Goal: Information Seeking & Learning: Compare options

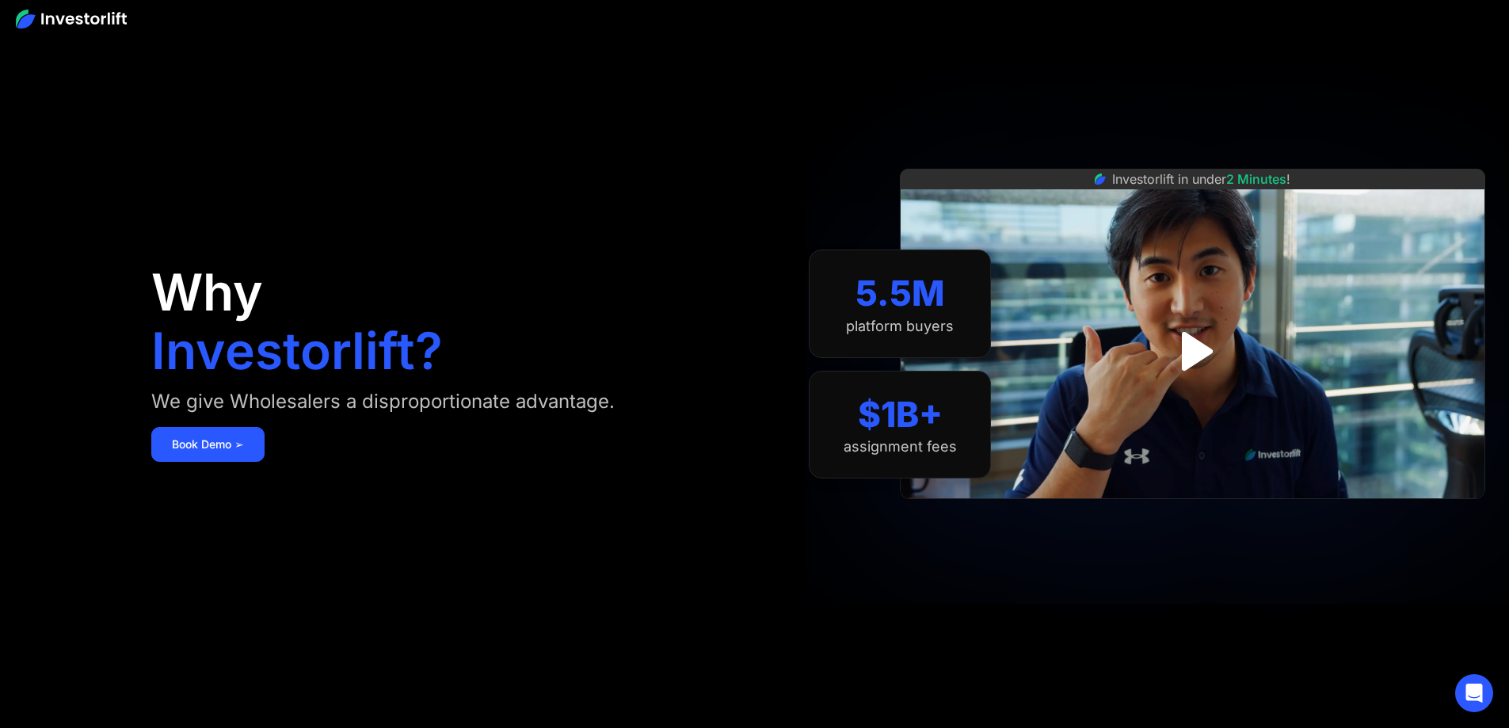
click at [92, 6] on div at bounding box center [754, 18] width 1509 height 36
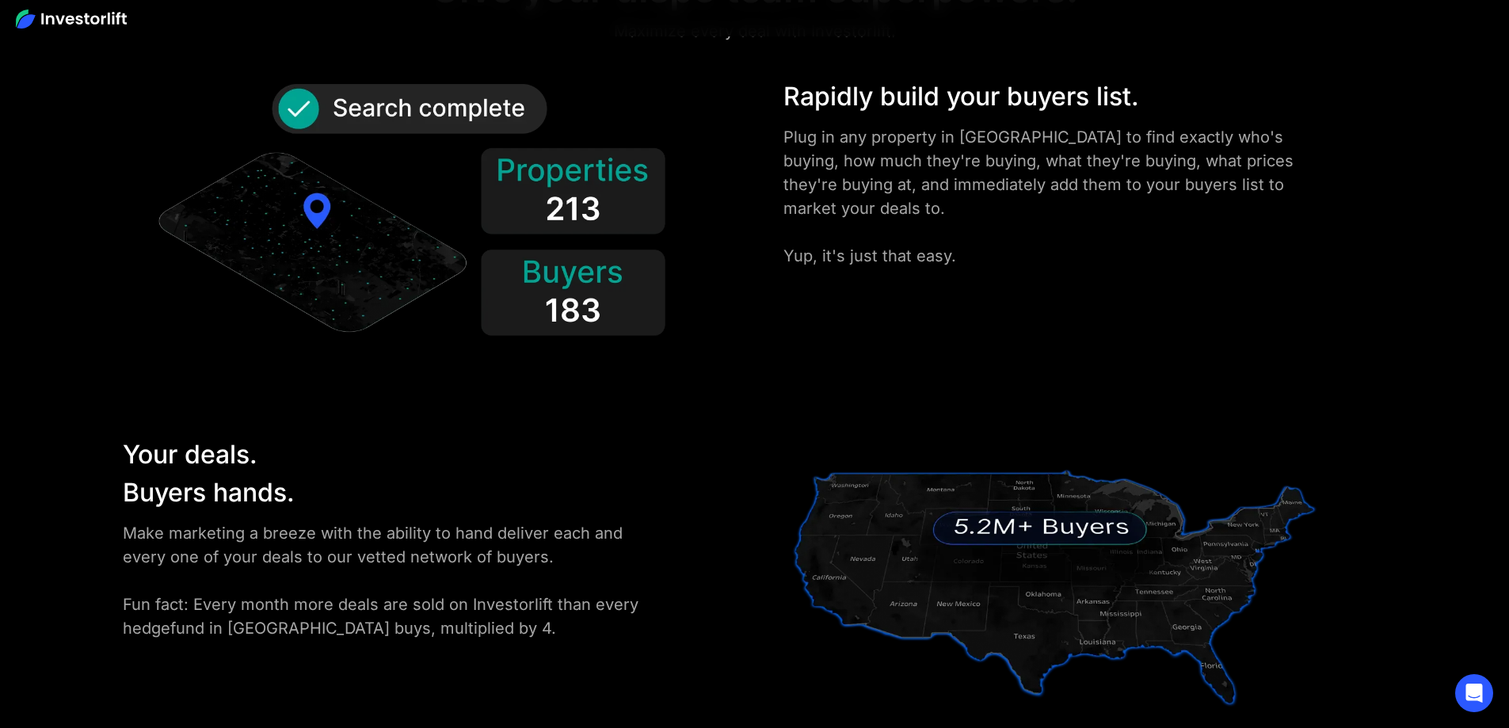
scroll to position [2218, 0]
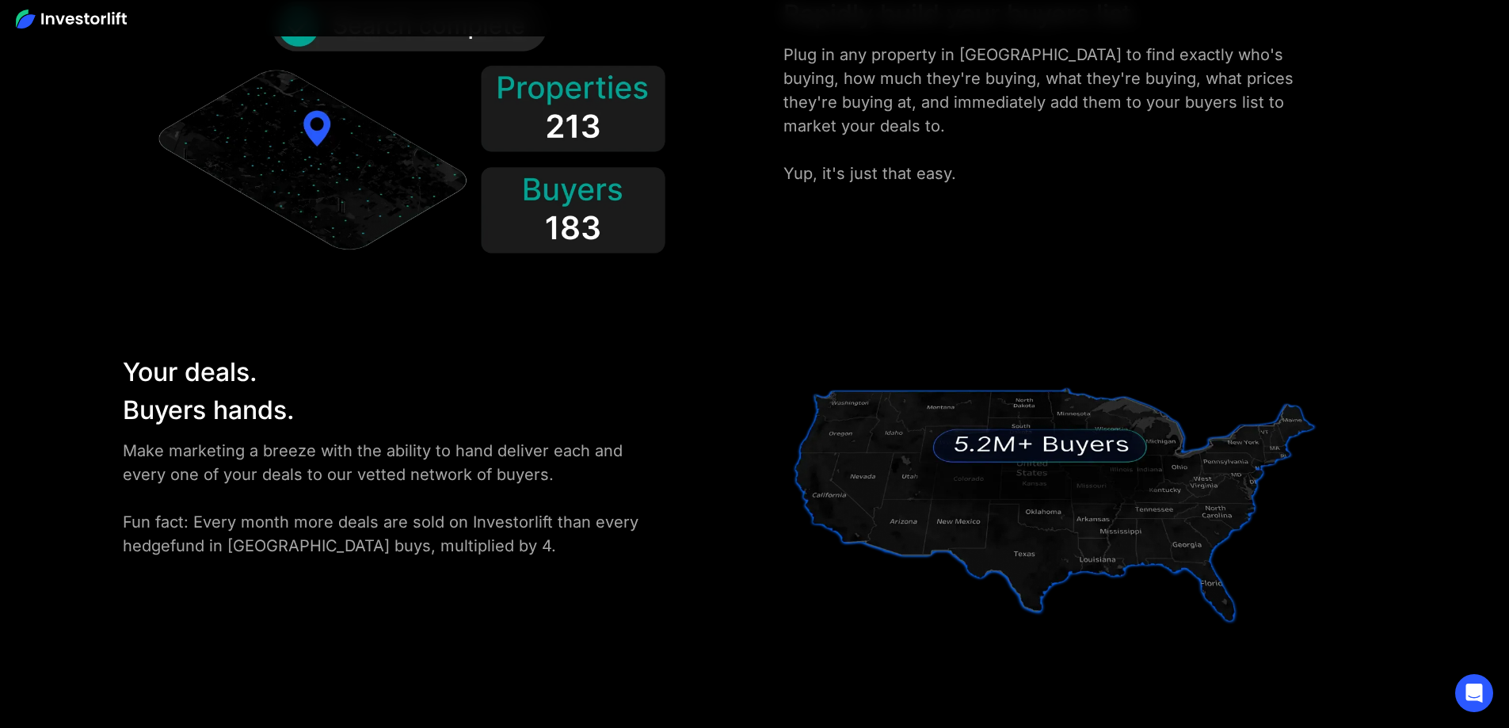
click at [341, 353] on div "Your deals. Buyers hands." at bounding box center [381, 391] width 516 height 76
click at [634, 93] on img at bounding box center [409, 134] width 516 height 279
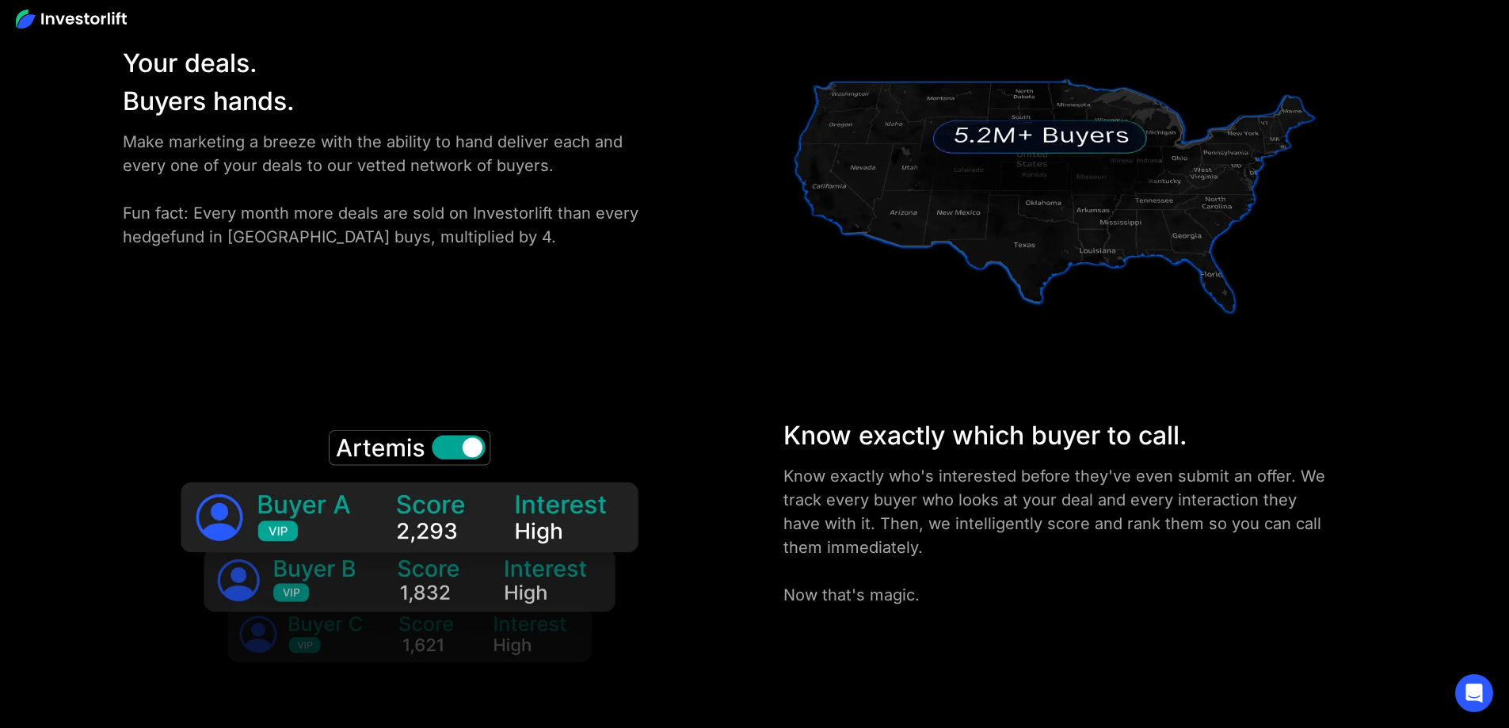
scroll to position [2931, 0]
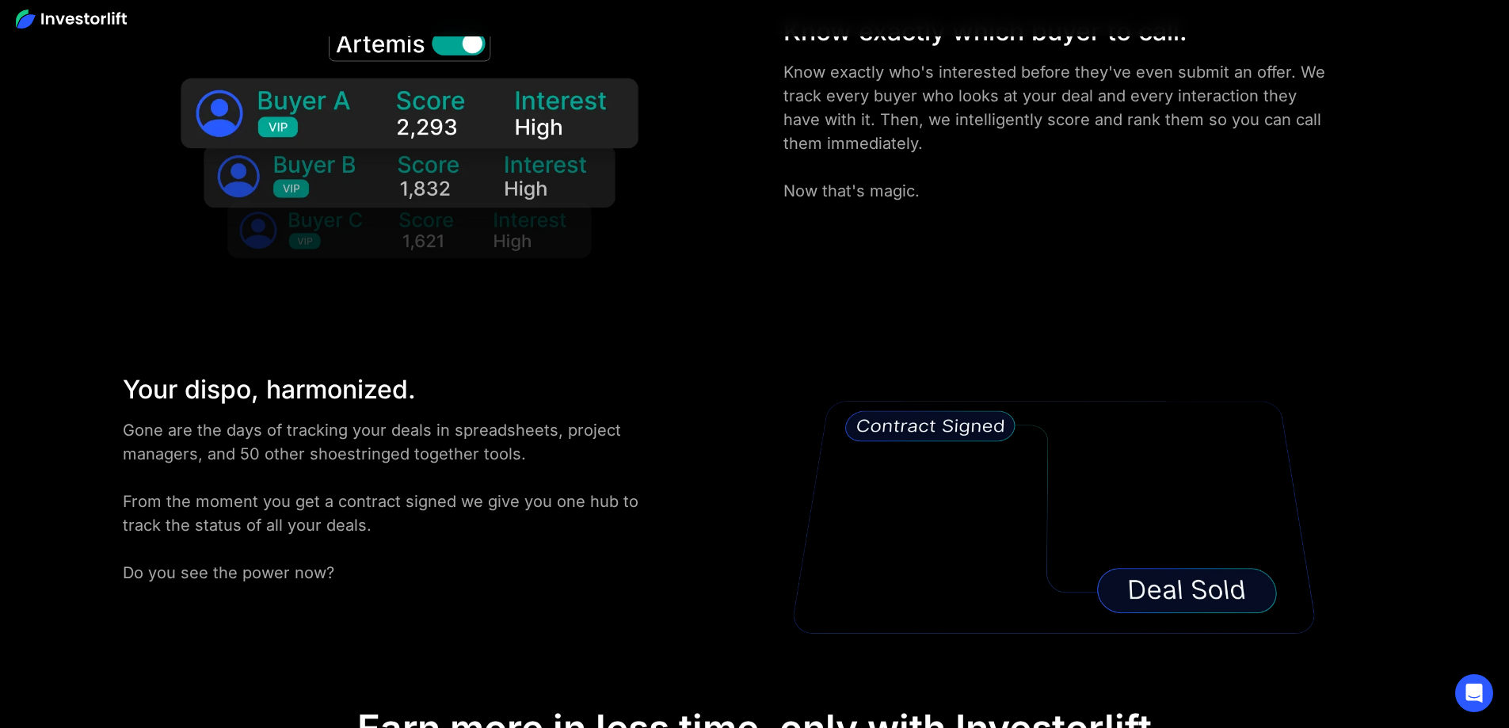
click at [1103, 371] on img at bounding box center [1054, 517] width 542 height 293
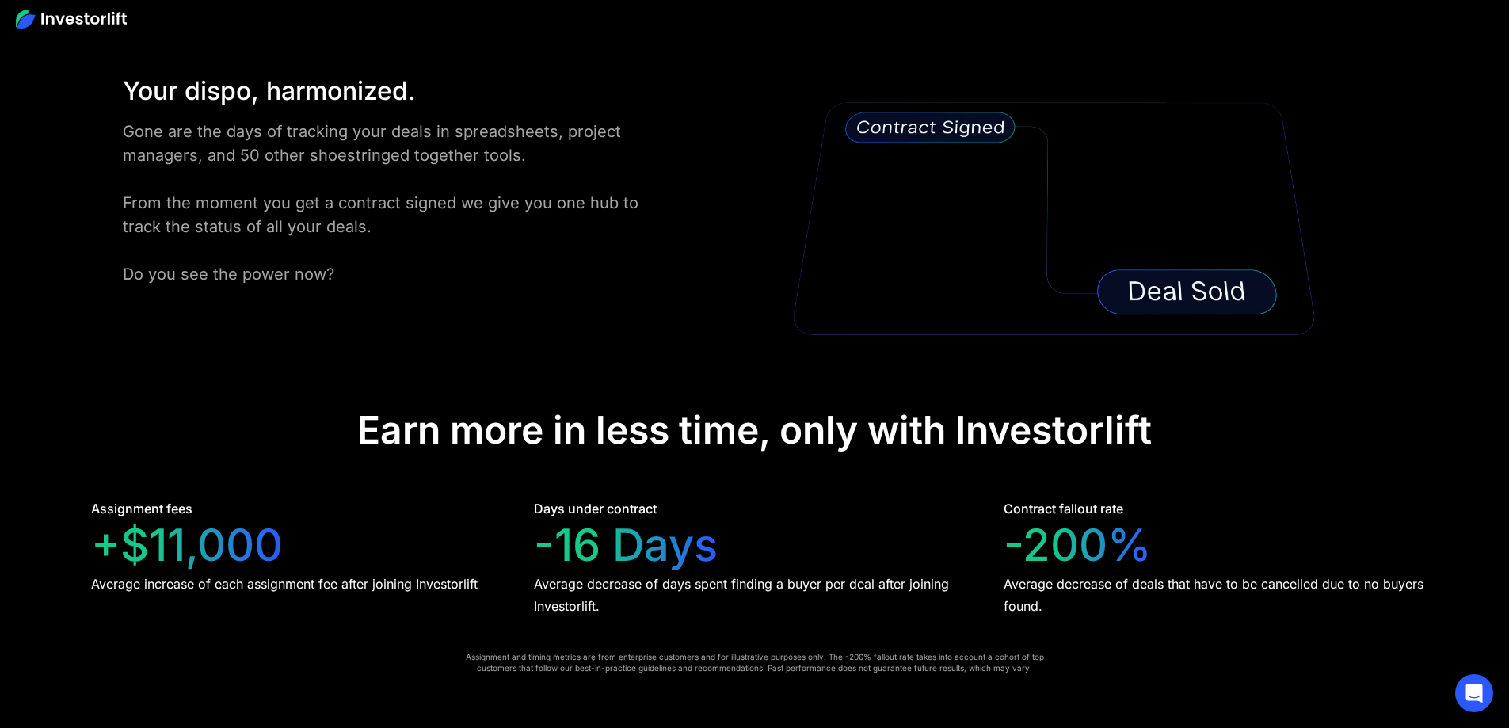
scroll to position [3644, 0]
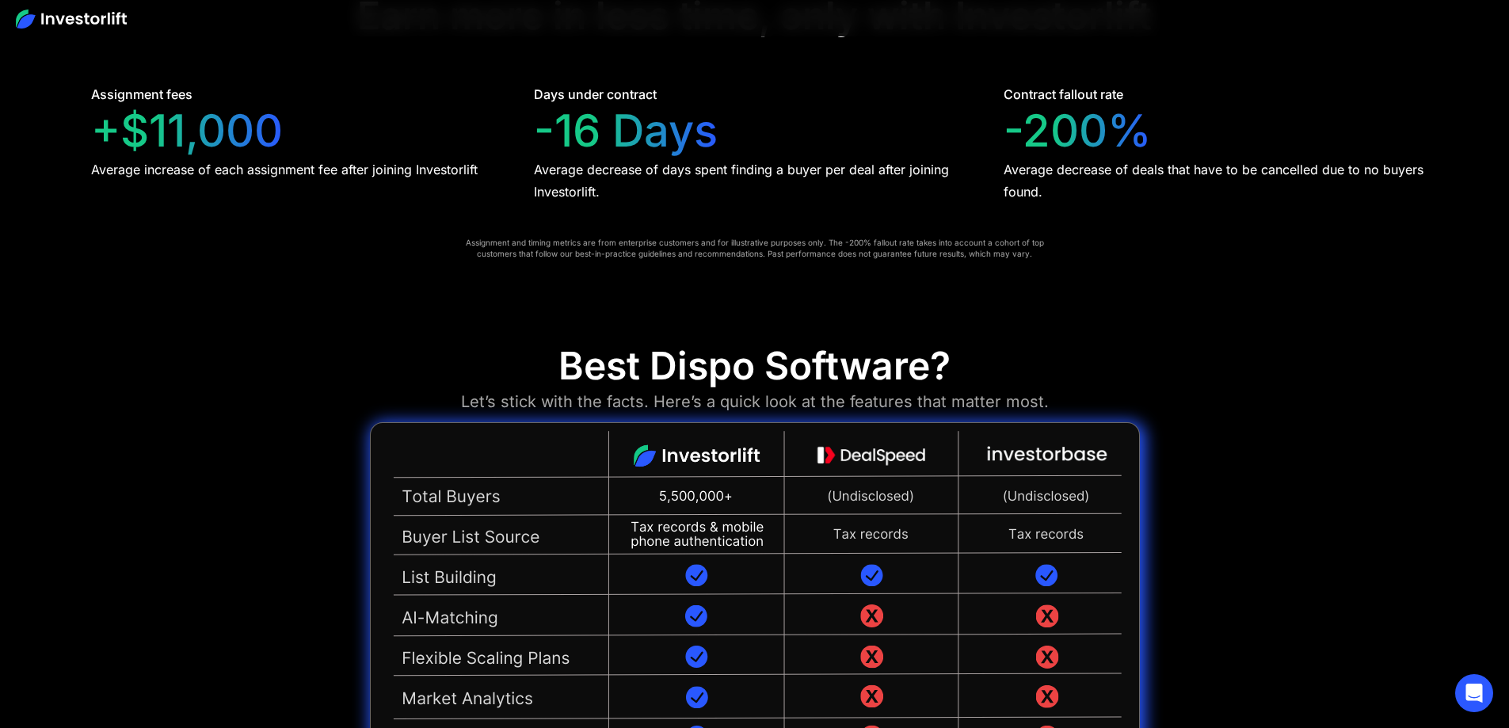
click at [699, 422] on img at bounding box center [755, 716] width 770 height 588
click at [871, 422] on img at bounding box center [755, 716] width 770 height 588
click at [875, 422] on img at bounding box center [755, 716] width 770 height 588
click at [695, 422] on img at bounding box center [755, 716] width 770 height 588
click at [699, 422] on img at bounding box center [755, 716] width 770 height 588
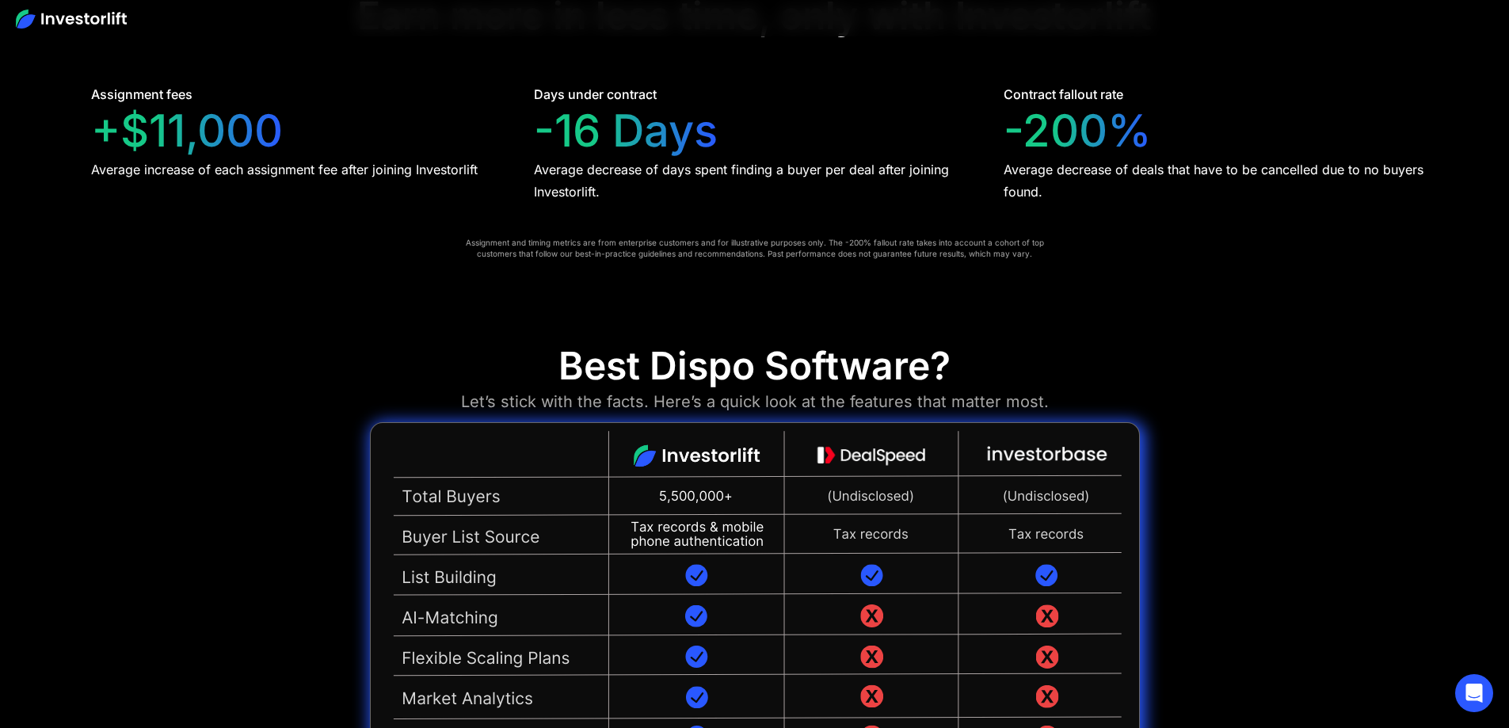
click at [916, 422] on img at bounding box center [755, 716] width 770 height 588
click at [746, 422] on img at bounding box center [755, 716] width 770 height 588
click at [726, 422] on img at bounding box center [755, 716] width 770 height 588
click at [867, 422] on img at bounding box center [755, 716] width 770 height 588
click at [861, 422] on img at bounding box center [755, 716] width 770 height 588
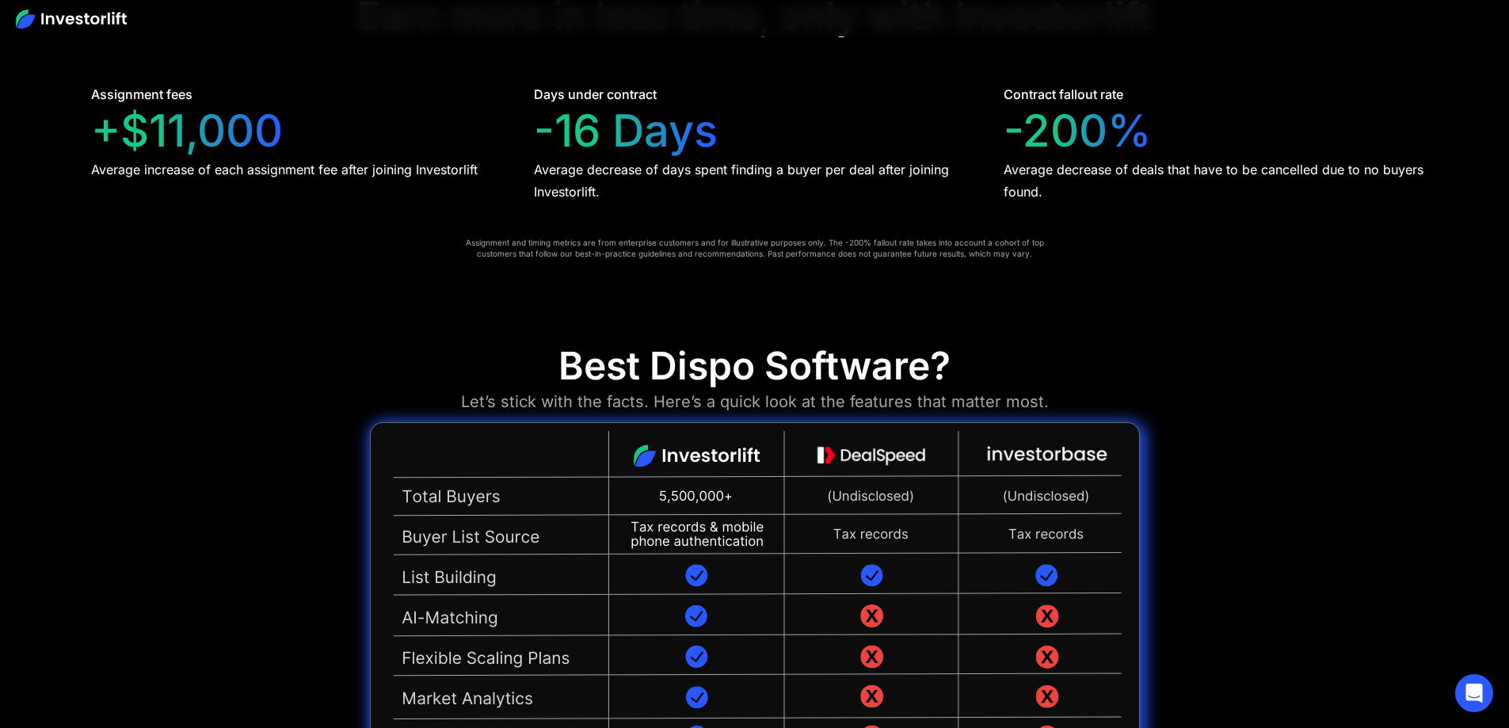
click at [860, 422] on img at bounding box center [755, 716] width 770 height 588
drag, startPoint x: 1023, startPoint y: 199, endPoint x: 1031, endPoint y: 255, distance: 56.7
click at [1024, 422] on img at bounding box center [755, 716] width 770 height 588
click at [1031, 422] on img at bounding box center [755, 716] width 770 height 588
click at [804, 422] on img at bounding box center [755, 716] width 770 height 588
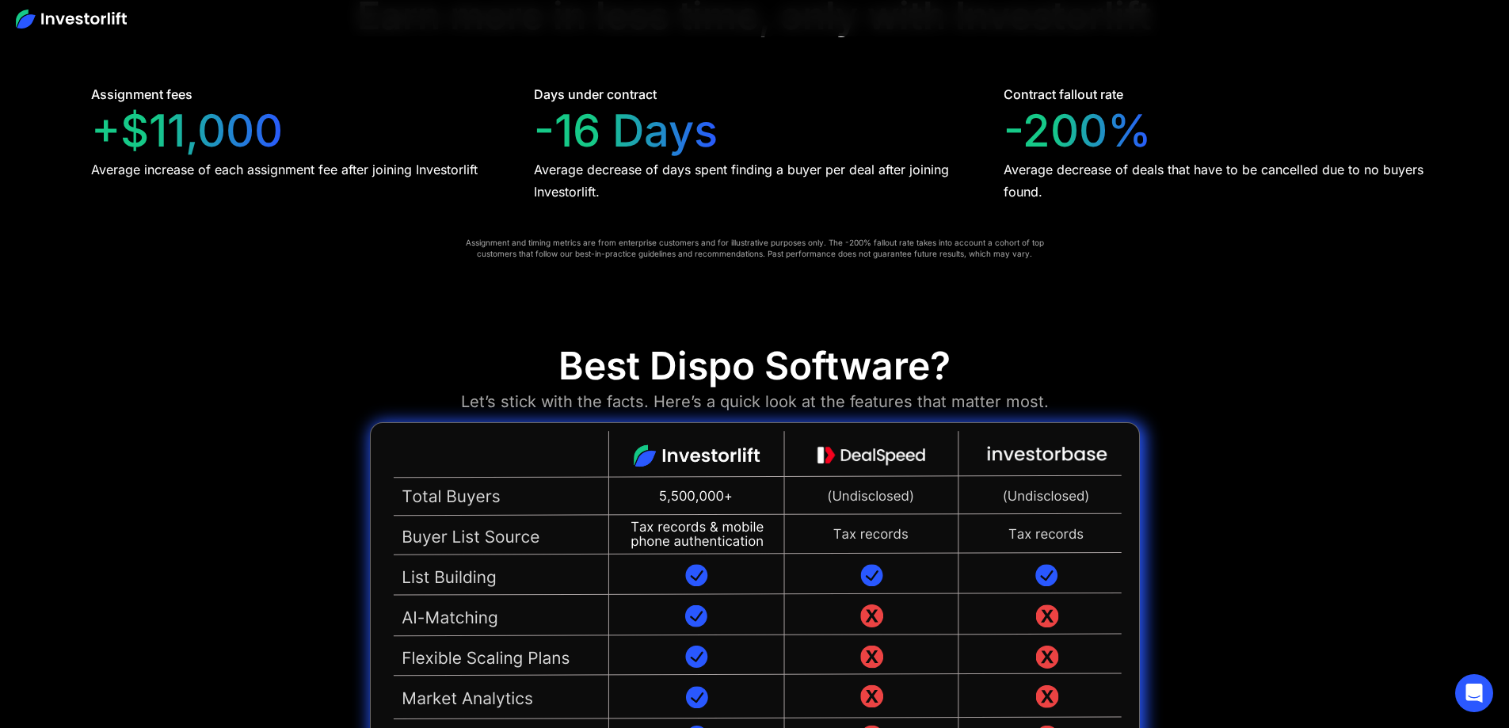
click at [1062, 422] on img at bounding box center [755, 716] width 770 height 588
click at [1008, 422] on img at bounding box center [755, 716] width 770 height 588
click at [1023, 422] on img at bounding box center [755, 716] width 770 height 588
click at [869, 422] on img at bounding box center [755, 716] width 770 height 588
click at [698, 422] on img at bounding box center [755, 716] width 770 height 588
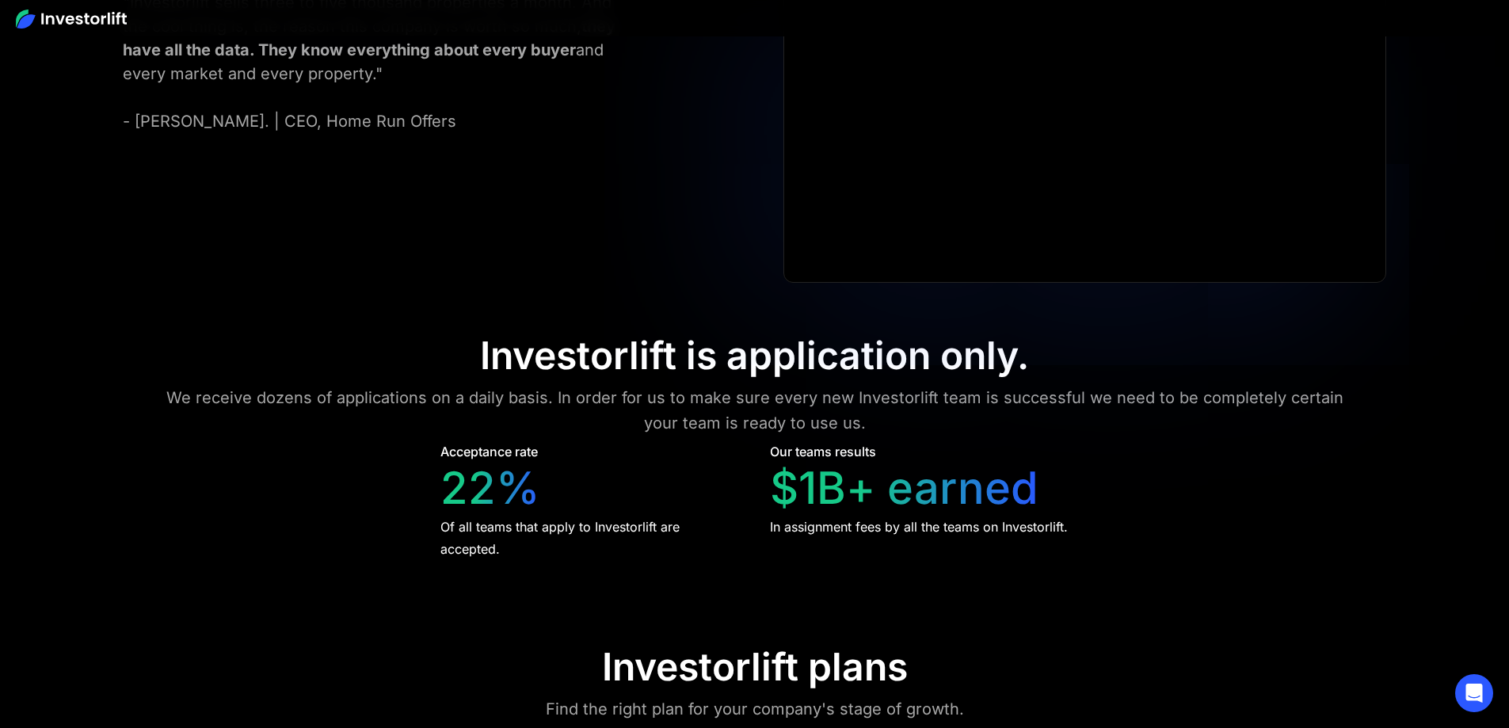
scroll to position [7288, 0]
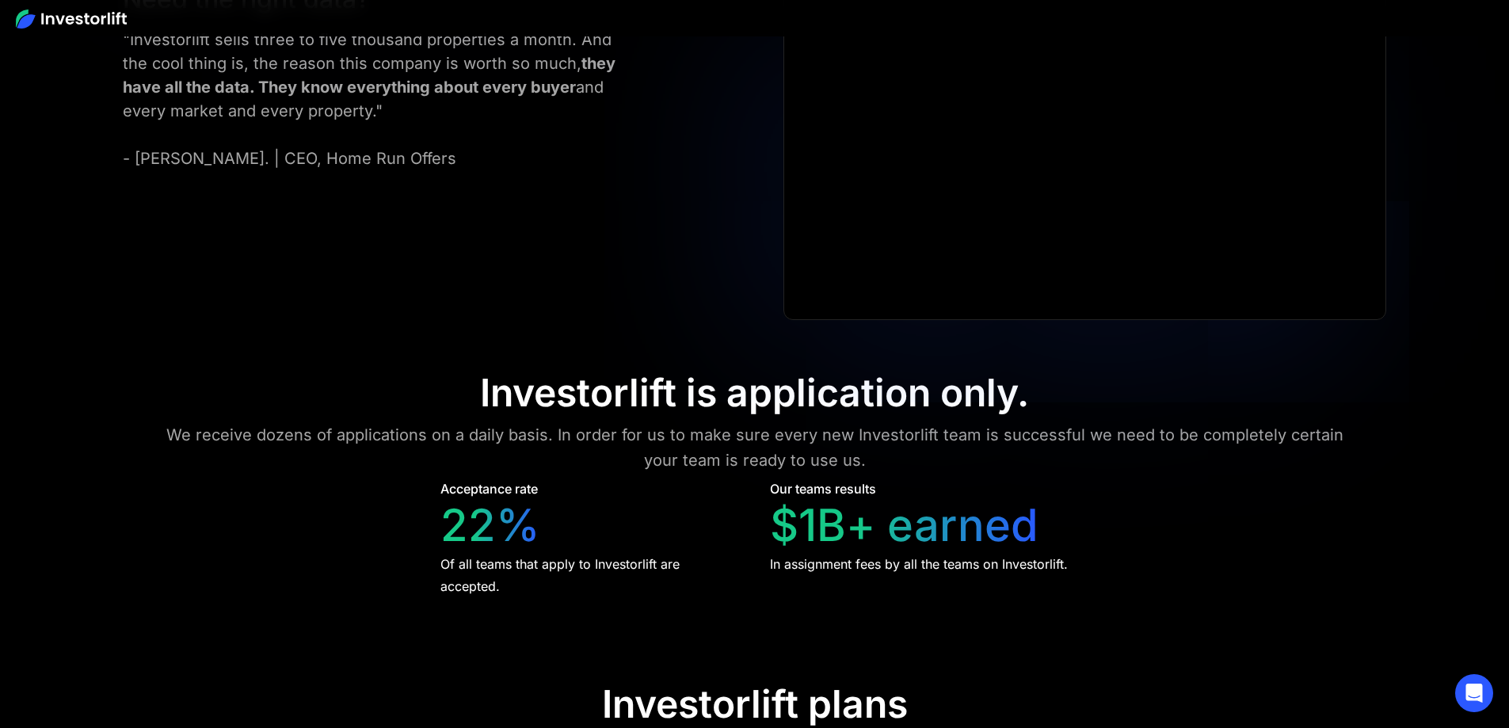
scroll to position [7208, 0]
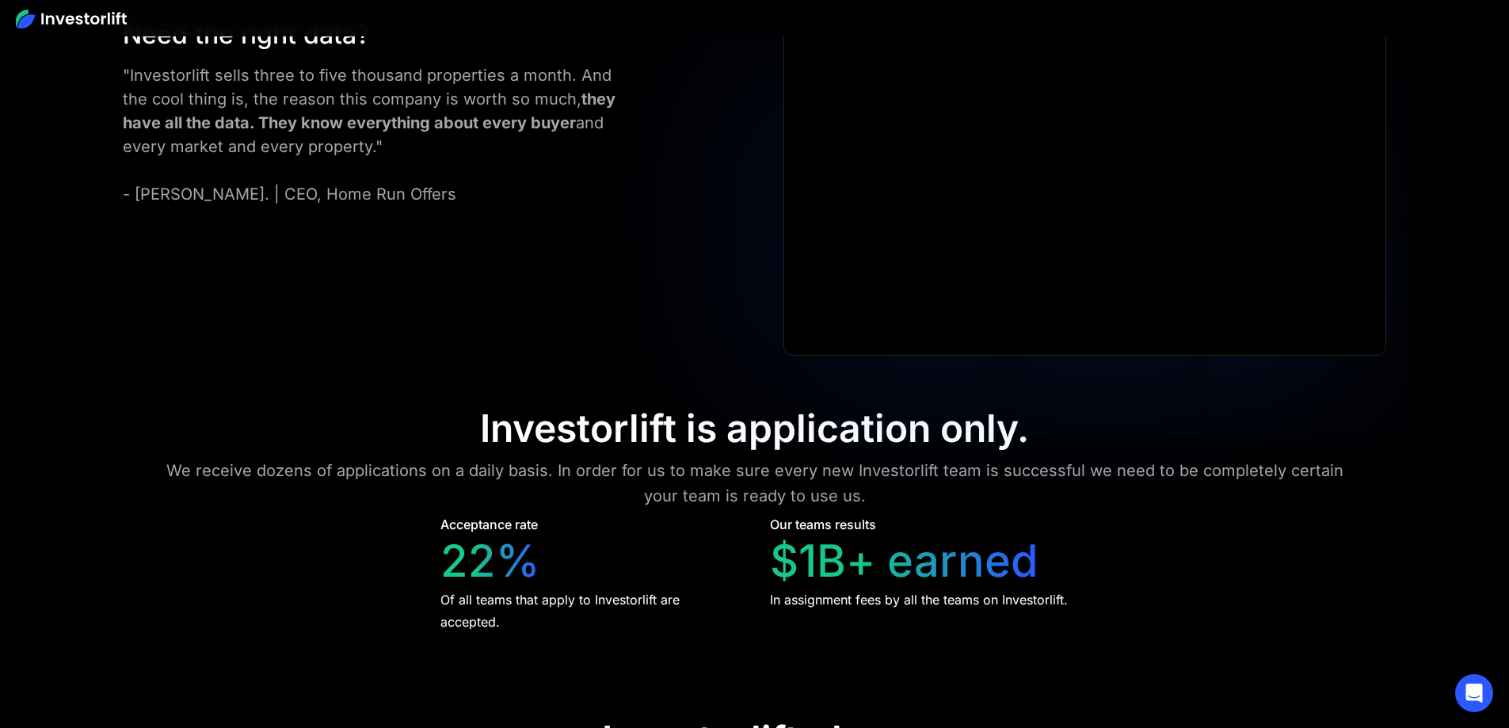
drag, startPoint x: 861, startPoint y: 227, endPoint x: 855, endPoint y: 182, distance: 44.8
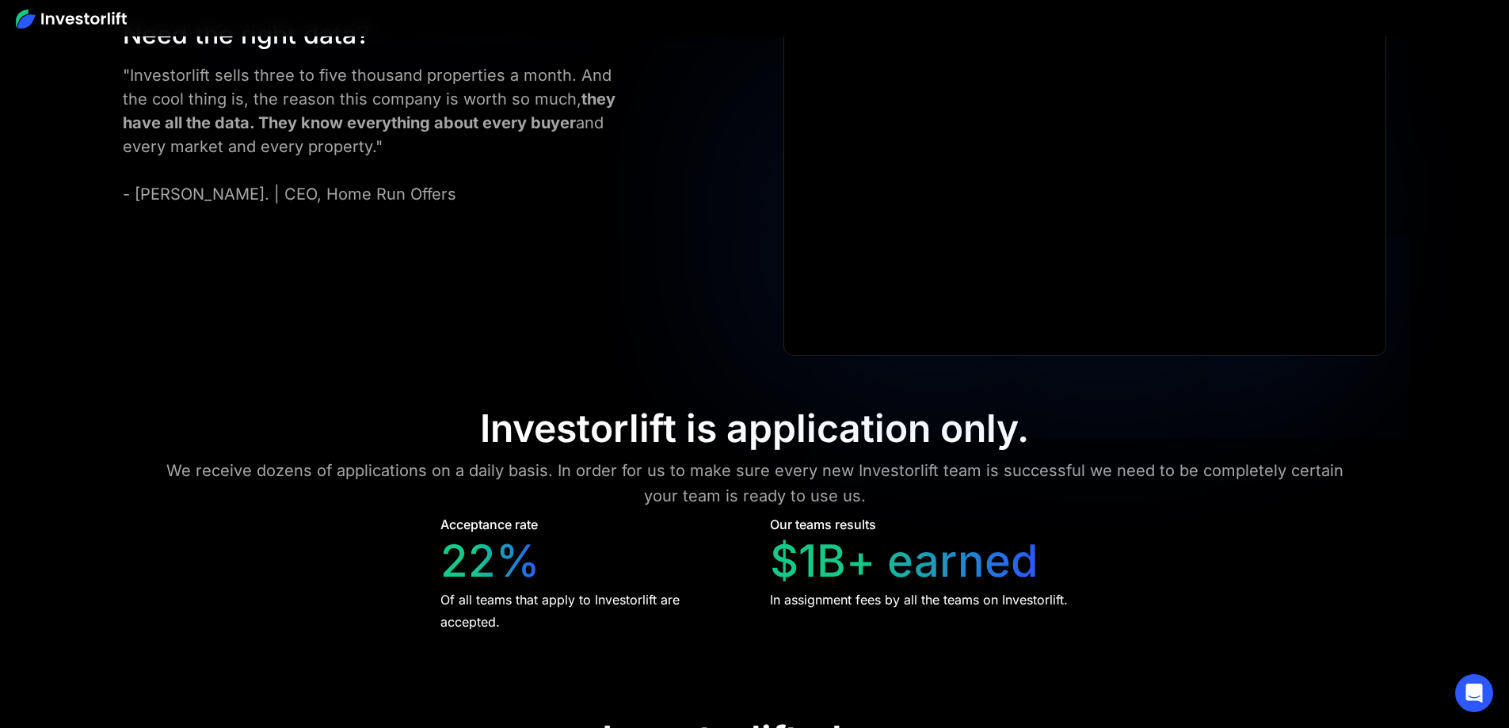
drag, startPoint x: 855, startPoint y: 166, endPoint x: 920, endPoint y: 170, distance: 65.1
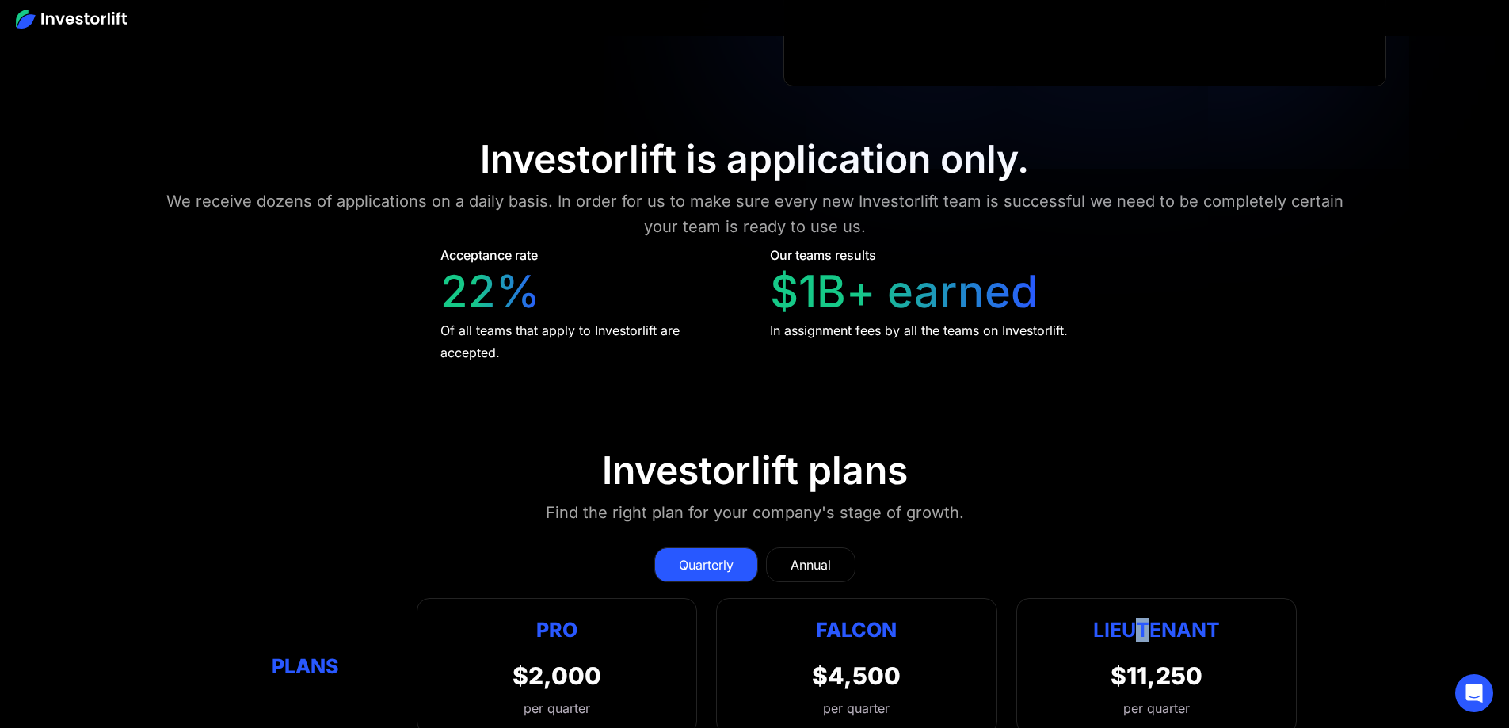
scroll to position [7612, 0]
